Goal: Contribute content: Add original content to the website for others to see

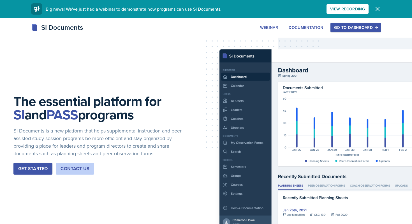
click at [338, 26] on div "Go to Dashboard" at bounding box center [355, 27] width 43 height 4
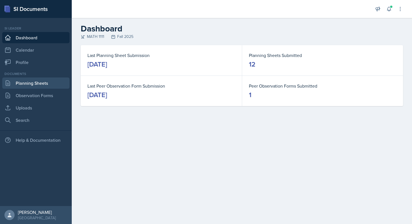
click at [28, 82] on link "Planning Sheets" at bounding box center [35, 82] width 67 height 11
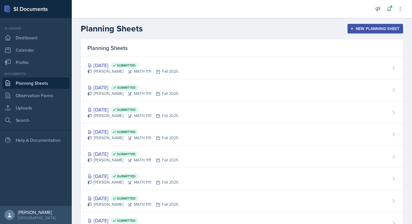
click at [357, 29] on div "New Planning Sheet" at bounding box center [375, 28] width 48 height 4
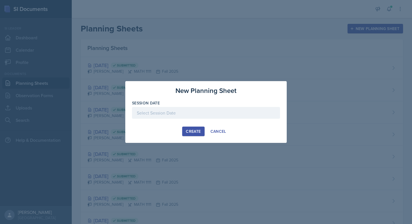
click at [186, 116] on div at bounding box center [206, 113] width 148 height 12
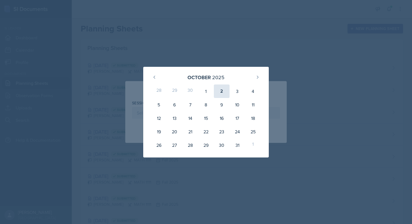
click at [217, 92] on div "2" at bounding box center [222, 90] width 16 height 13
type input "[DATE]"
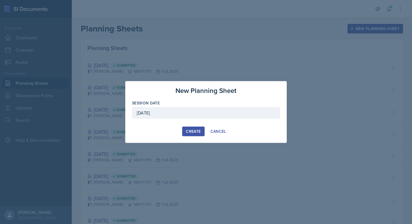
click at [195, 132] on div "Create" at bounding box center [193, 131] width 15 height 4
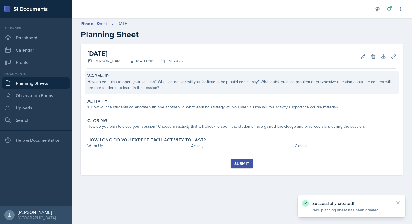
click at [197, 86] on div "How do you plan to open your session? What icebreaker will you facilitate to he…" at bounding box center [241, 85] width 309 height 12
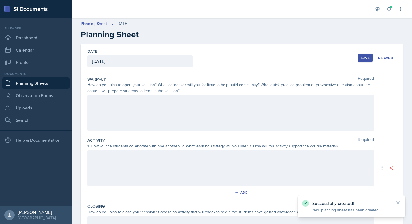
click at [177, 108] on div at bounding box center [230, 113] width 287 height 36
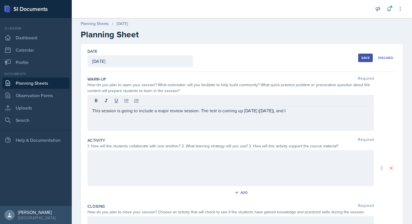
click at [309, 117] on div "This session is going to include a major review session. The test is coming up …" at bounding box center [230, 113] width 287 height 36
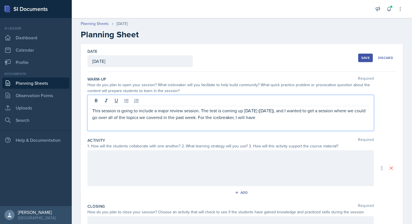
click at [273, 118] on p "This session is going to include a major review session. The test is coming up …" at bounding box center [230, 113] width 277 height 13
drag, startPoint x: 164, startPoint y: 124, endPoint x: 87, endPoint y: 125, distance: 76.3
click at [87, 125] on div "This session is going to include a major review session. The test is coming up …" at bounding box center [230, 113] width 287 height 36
click at [195, 122] on p "This session is going to include a major review session. The test is coming up …" at bounding box center [230, 117] width 277 height 20
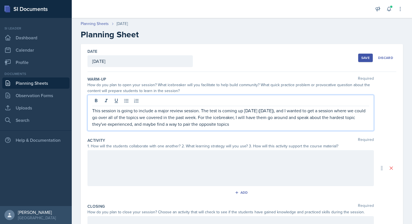
click at [230, 125] on p "This session is going to include a major review session. The test is coming up …" at bounding box center [230, 117] width 277 height 20
click at [295, 123] on p "This session is going to include a major review session. The test is coming up …" at bounding box center [230, 117] width 277 height 20
click at [216, 167] on div at bounding box center [230, 168] width 287 height 36
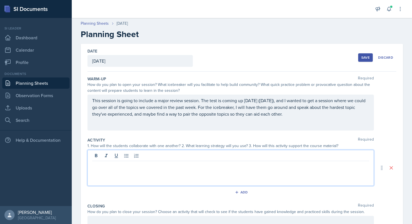
scroll to position [10, 0]
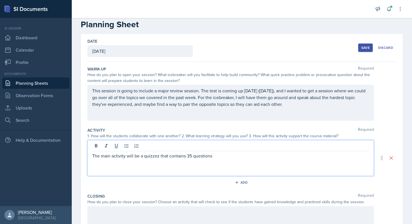
click at [154, 154] on p "The main activity will be a quizzez that contains 35 questions" at bounding box center [230, 155] width 277 height 7
click at [213, 162] on div "The main activity will be a quizzes that contains 35 questions" at bounding box center [230, 158] width 287 height 36
click at [214, 158] on p "The main activity will be a quizzes that contains 35 questions" at bounding box center [230, 155] width 277 height 7
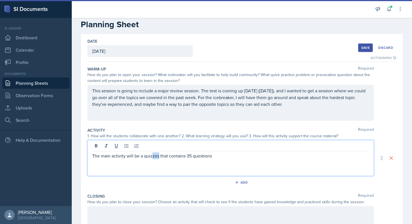
click at [169, 168] on div "The main activity will be a quizzes that contains 35 questions" at bounding box center [230, 158] width 287 height 36
click at [160, 159] on div "The main activity will be a quizzes that contains 35 questions" at bounding box center [230, 158] width 287 height 36
click at [227, 159] on div "The main activity will be a quizzes that contains 35 questions" at bounding box center [230, 158] width 287 height 36
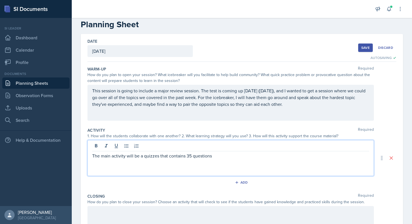
click at [217, 157] on p "The main activity will be a quizzes that contains 35 questions" at bounding box center [230, 155] width 277 height 7
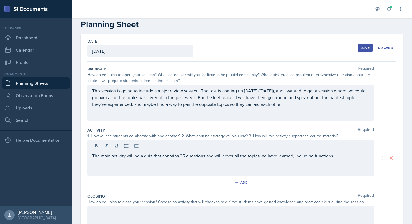
click at [351, 160] on div "The main activity will be a quiz that contains 35 questions and will cover all …" at bounding box center [230, 158] width 287 height 36
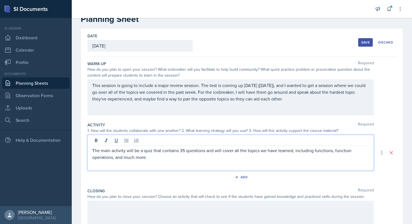
scroll to position [22, 0]
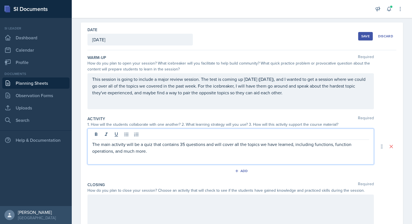
click at [195, 153] on p "The main activity will be a quiz that contains 35 questions and will cover all …" at bounding box center [230, 147] width 277 height 13
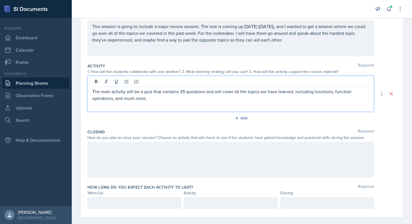
click at [149, 168] on div at bounding box center [230, 160] width 287 height 36
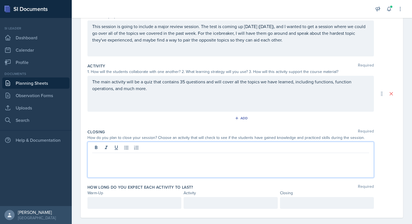
scroll to position [82, 0]
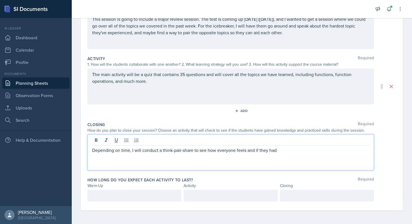
drag, startPoint x: 292, startPoint y: 151, endPoint x: 162, endPoint y: 151, distance: 129.3
click at [162, 151] on p "Depending on time, I will conduct a think-pair-share to see how everyone feels …" at bounding box center [230, 150] width 277 height 7
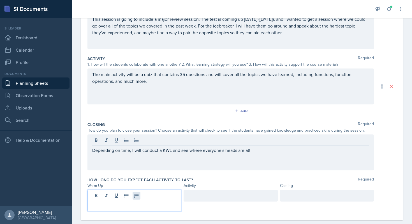
click at [138, 195] on div at bounding box center [134, 201] width 94 height 22
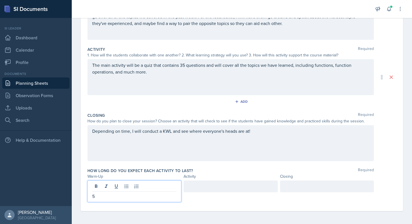
scroll to position [91, 0]
click at [201, 186] on div at bounding box center [231, 186] width 94 height 12
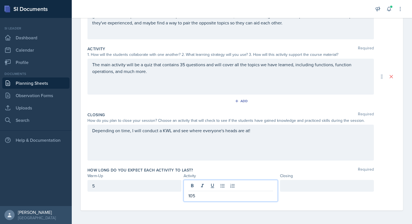
click at [286, 187] on div at bounding box center [327, 186] width 94 height 12
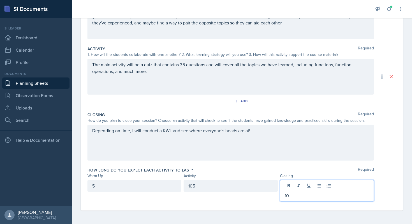
click at [284, 153] on div "Depending on time, I will conduct a KWL and see where everyone's heads are at!" at bounding box center [230, 142] width 287 height 36
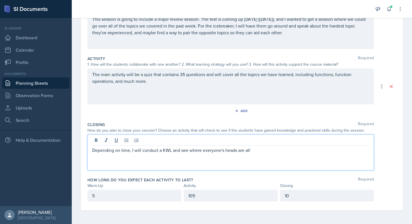
scroll to position [82, 0]
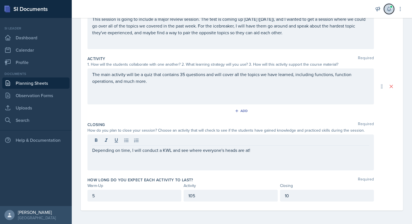
click at [389, 11] on icon at bounding box center [389, 9] width 4 height 4
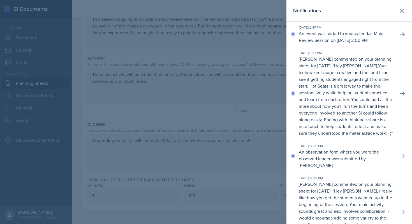
click at [263, 63] on div at bounding box center [206, 112] width 412 height 224
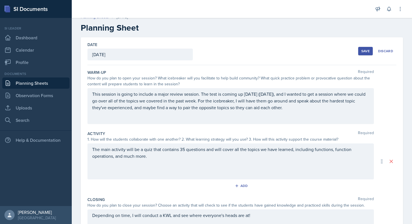
scroll to position [0, 0]
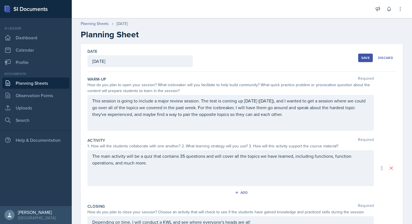
click at [365, 59] on div "Save" at bounding box center [365, 58] width 8 height 4
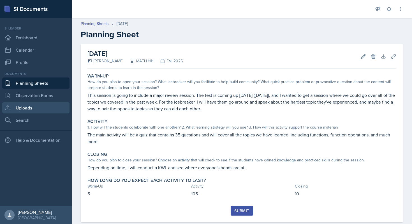
click at [19, 104] on link "Uploads" at bounding box center [35, 107] width 67 height 11
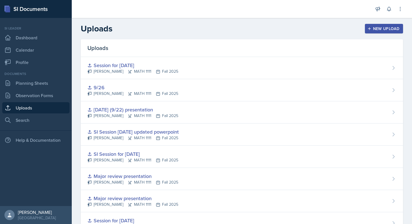
click at [390, 27] on div "New Upload" at bounding box center [384, 28] width 31 height 4
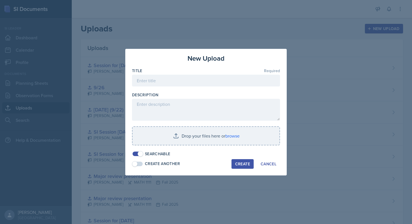
click at [143, 91] on div at bounding box center [206, 89] width 148 height 6
click at [143, 85] on input at bounding box center [206, 81] width 148 height 12
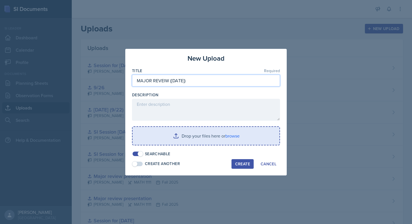
type input "MAJOR REVEIW ([DATE])"
click at [215, 130] on input "file" at bounding box center [206, 136] width 147 height 18
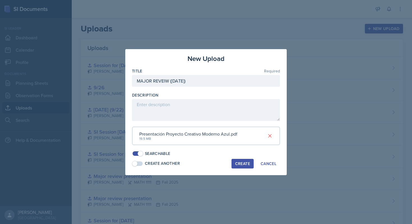
click at [246, 164] on div "Create" at bounding box center [242, 163] width 15 height 4
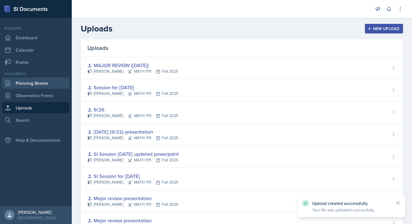
click at [40, 87] on link "Planning Sheets" at bounding box center [35, 82] width 67 height 11
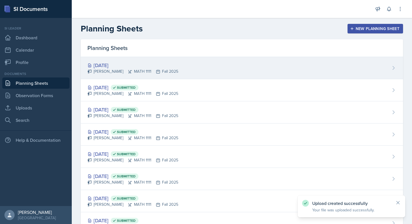
click at [133, 63] on div "[DATE]" at bounding box center [132, 65] width 91 height 8
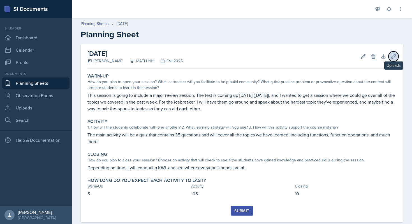
click at [393, 57] on icon at bounding box center [393, 56] width 4 height 4
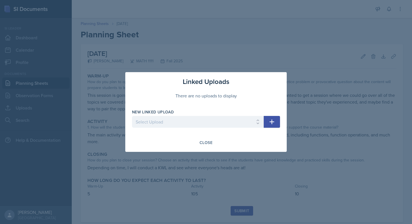
click at [188, 128] on div at bounding box center [198, 131] width 132 height 6
click at [185, 127] on select "Select Upload SI Mock Session PowerPoint [DATE] ([DATE]) POWERPOINT Jeapordy fo…" at bounding box center [198, 122] width 132 height 12
select select "f31368e6-07cb-40cb-9257-7bc2eb672b90"
click at [132, 116] on select "Select Upload SI Mock Session PowerPoint [DATE] ([DATE]) POWERPOINT Jeapordy fo…" at bounding box center [198, 122] width 132 height 12
click at [274, 125] on button "button" at bounding box center [272, 122] width 16 height 12
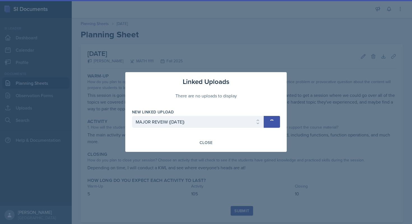
select select
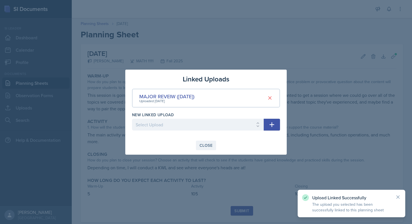
click at [204, 146] on div "Close" at bounding box center [206, 145] width 13 height 4
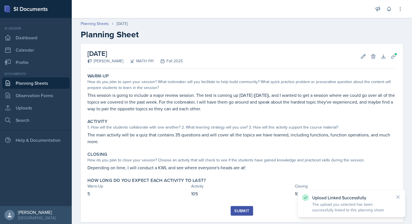
click at [236, 211] on div "Submit" at bounding box center [241, 210] width 15 height 4
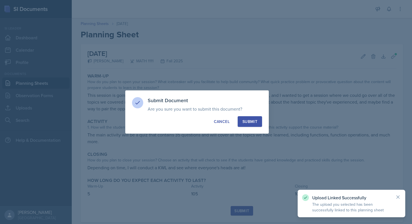
click at [249, 122] on div "Submit" at bounding box center [250, 122] width 15 height 6
